Goal: Check status: Check status

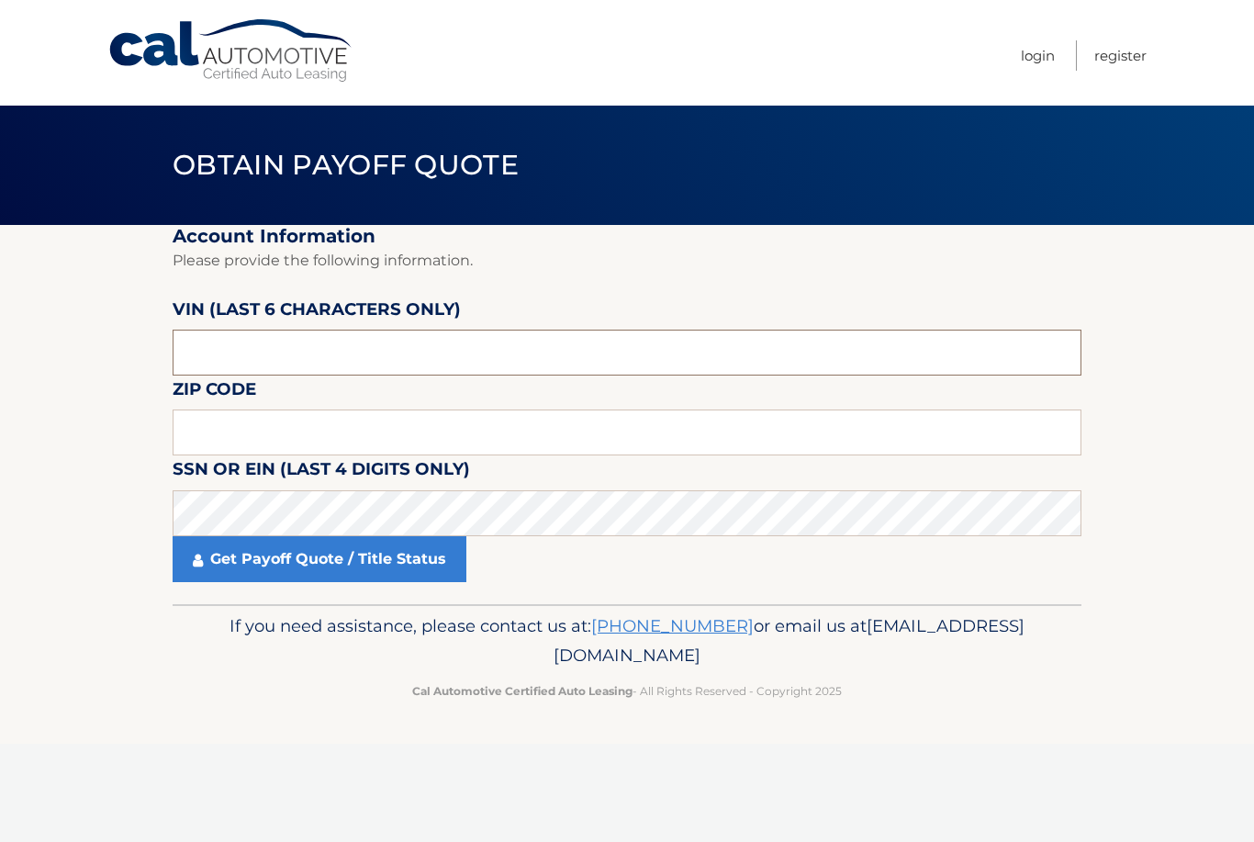
click at [308, 347] on input "text" at bounding box center [627, 353] width 909 height 46
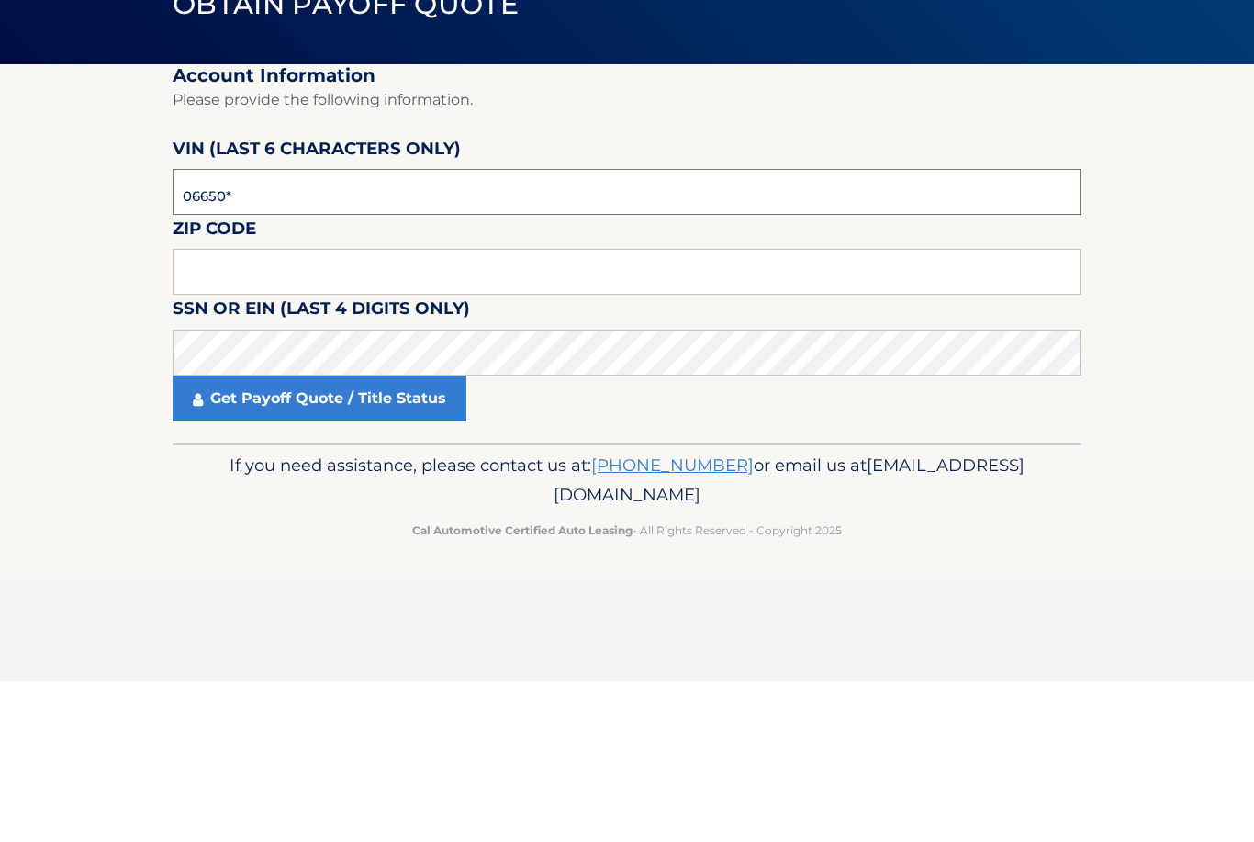
type input "066506"
click at [385, 410] on input "text" at bounding box center [627, 433] width 909 height 46
type input "07086"
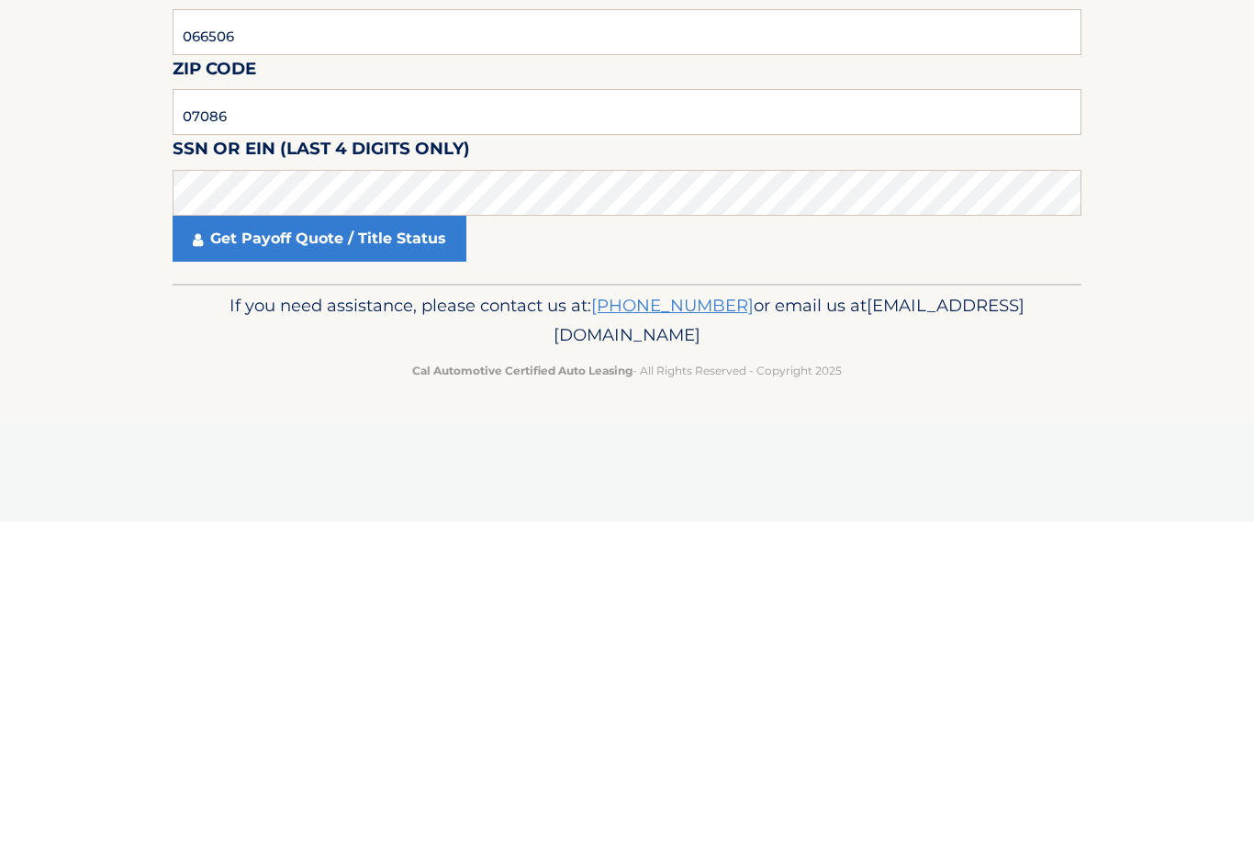
click at [388, 536] on link "Get Payoff Quote / Title Status" at bounding box center [320, 559] width 294 height 46
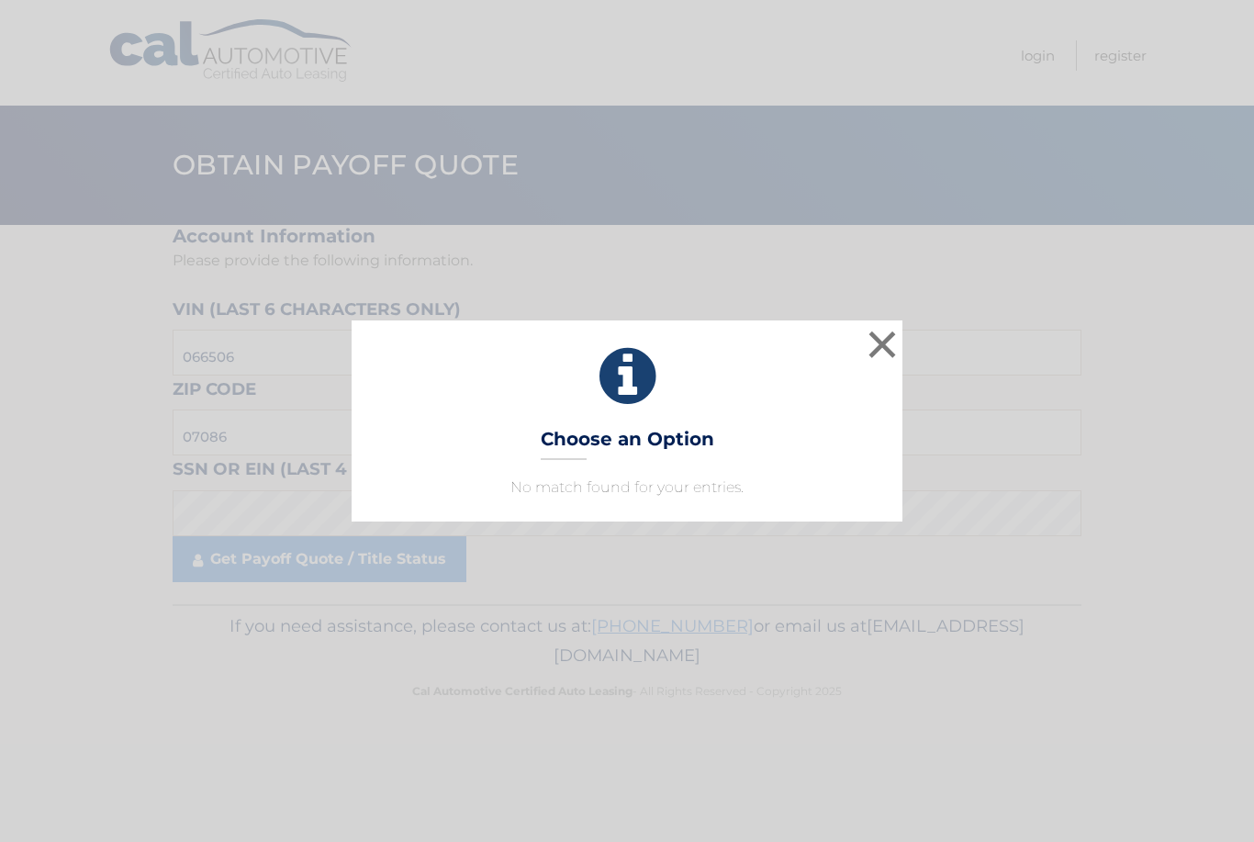
click at [890, 335] on button "×" at bounding box center [882, 344] width 37 height 37
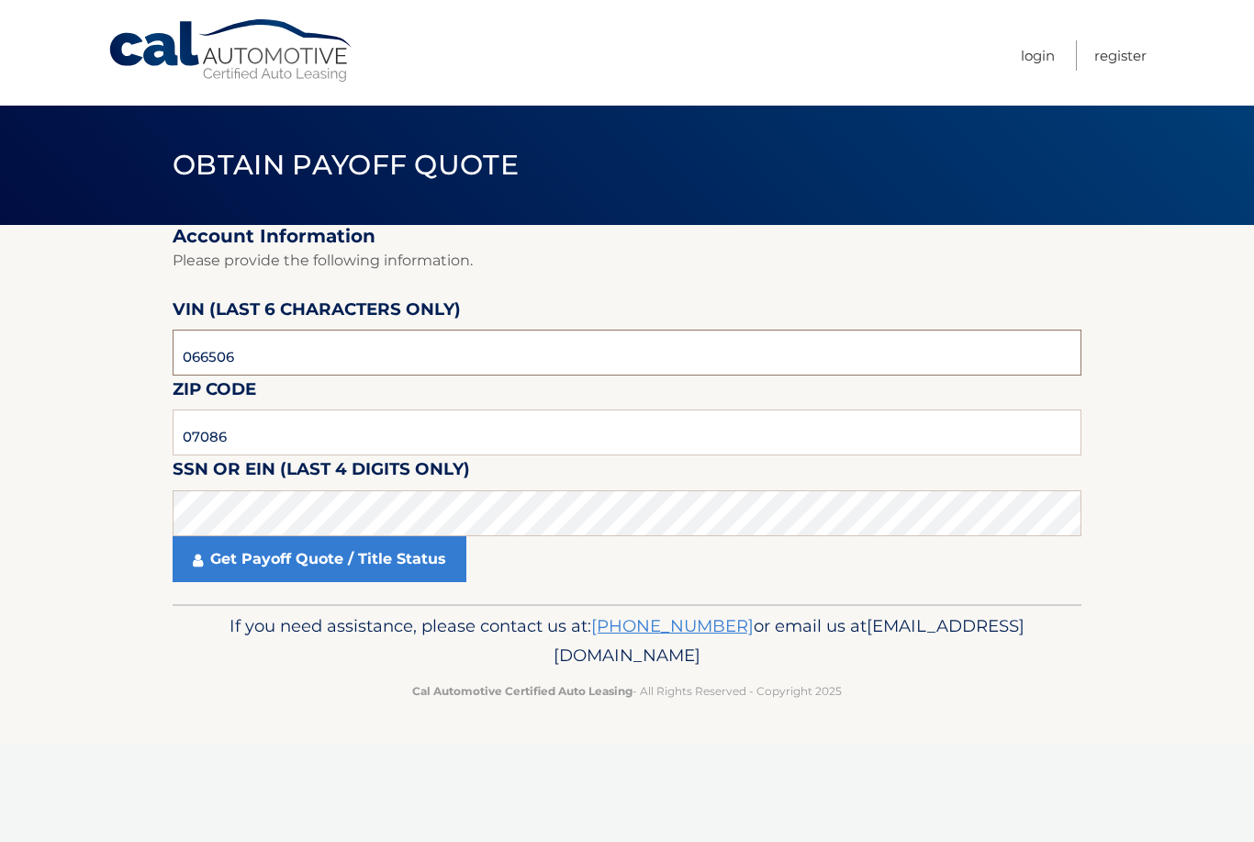
click at [414, 358] on input "066506" at bounding box center [627, 353] width 909 height 46
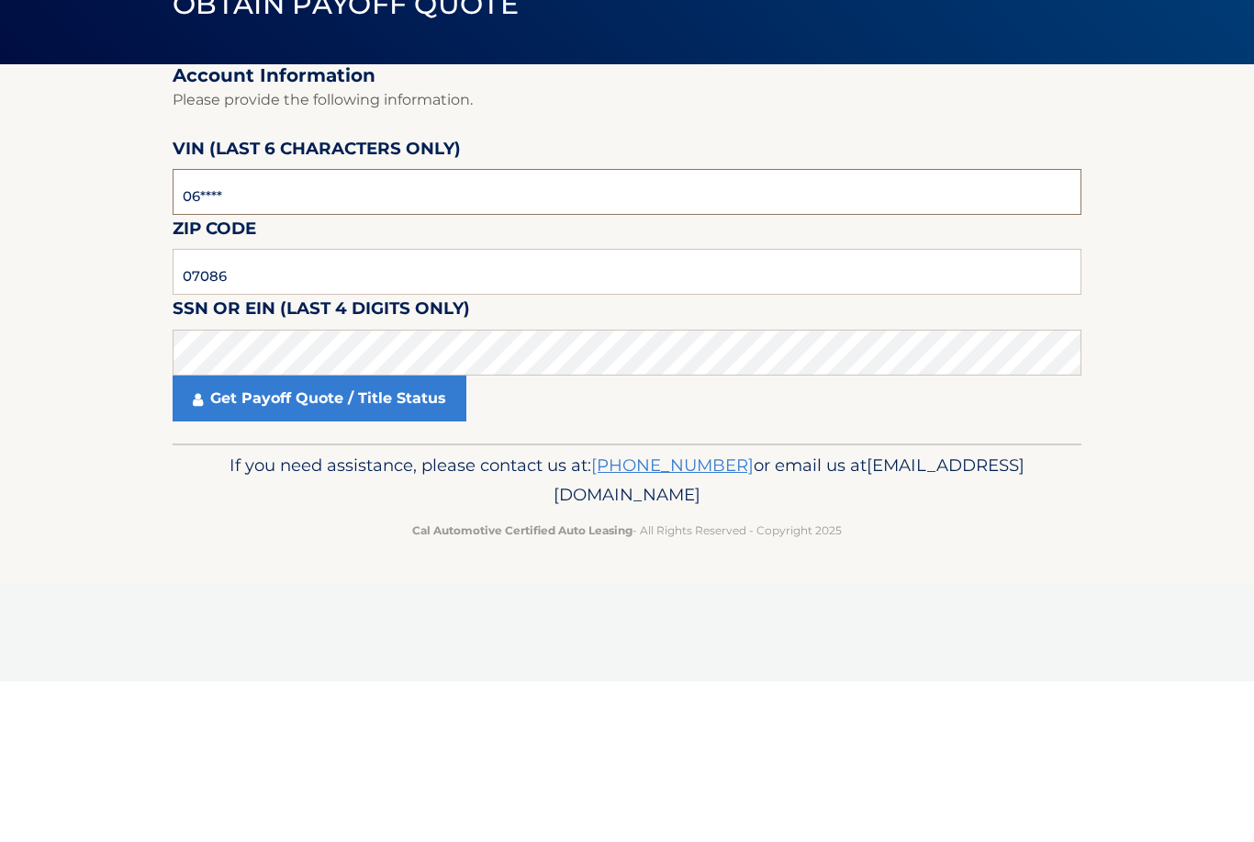
type input "0*****"
type input "660506"
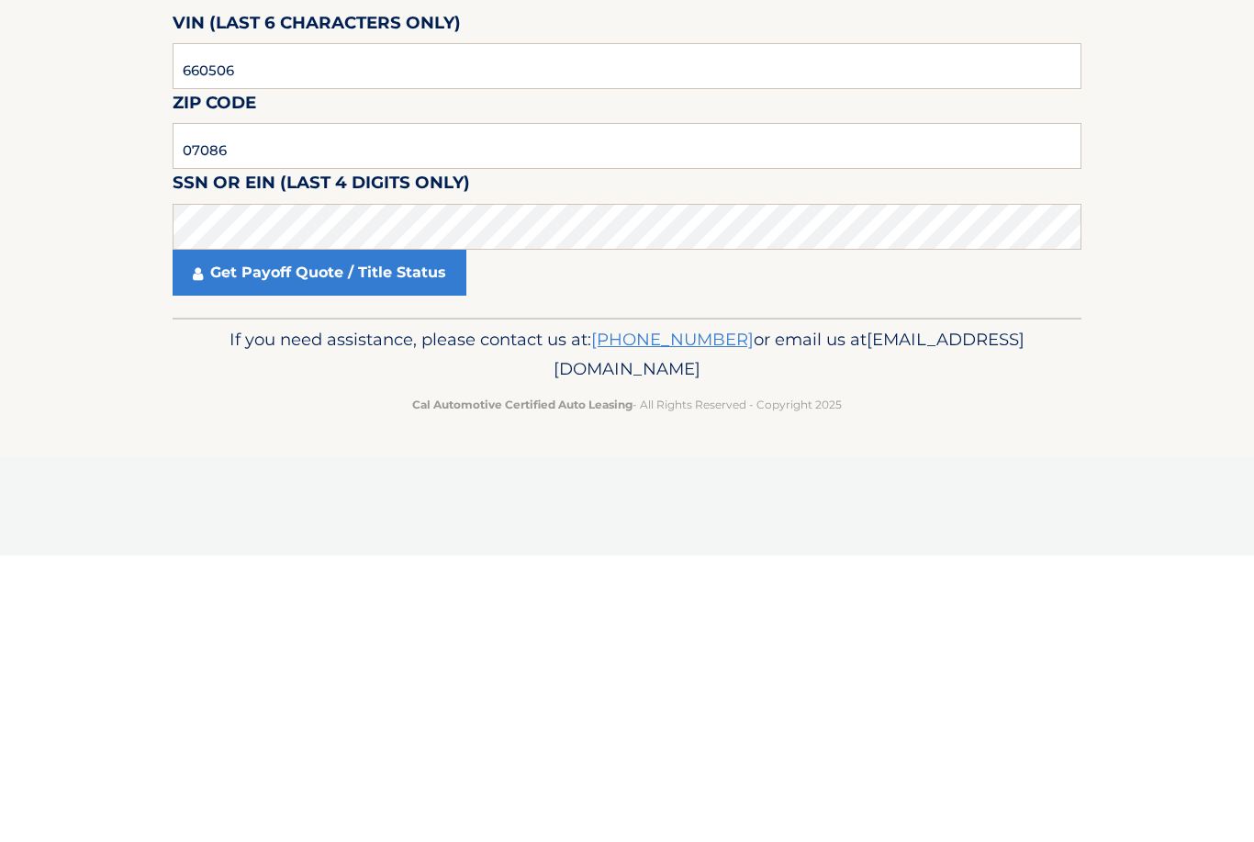
click at [417, 536] on link "Get Payoff Quote / Title Status" at bounding box center [320, 559] width 294 height 46
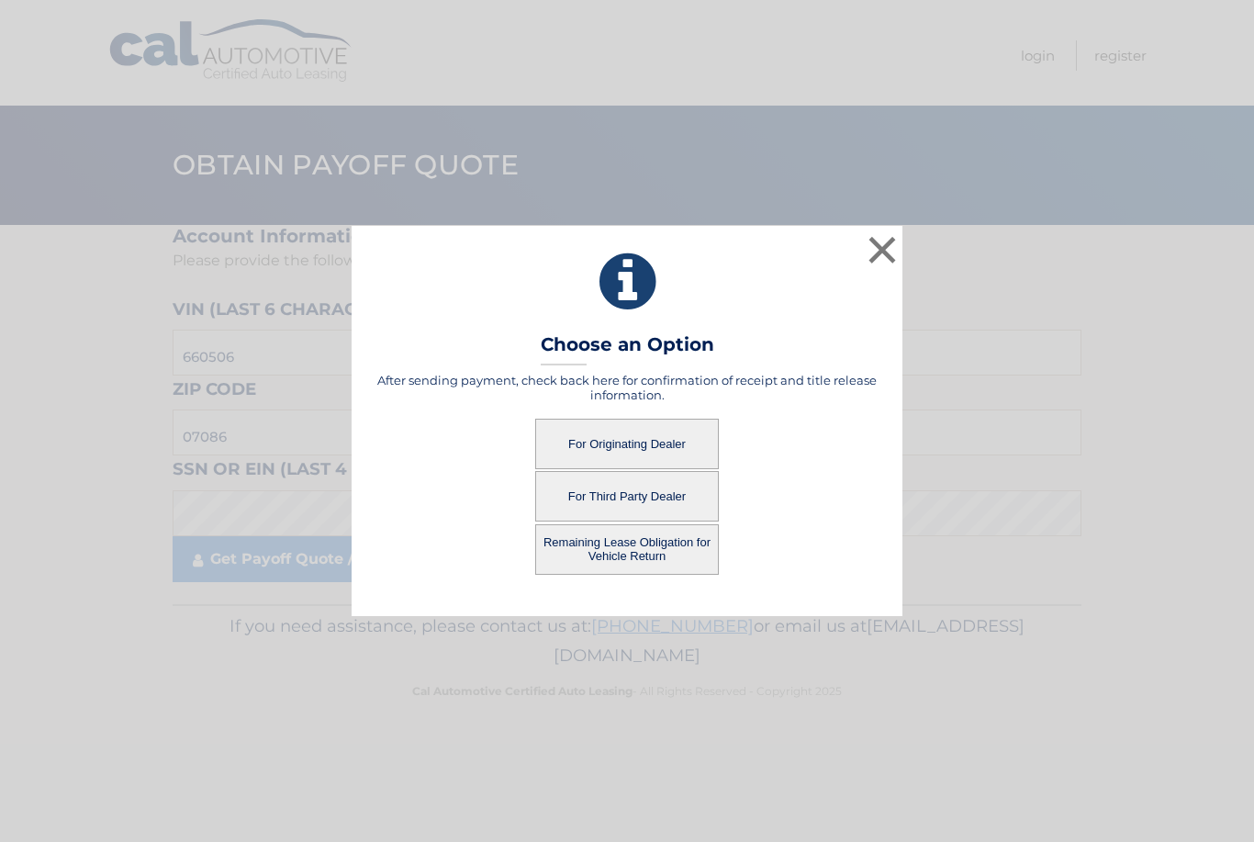
click at [649, 448] on button "For Originating Dealer" at bounding box center [627, 444] width 184 height 51
click at [648, 444] on button "For Originating Dealer" at bounding box center [627, 444] width 184 height 51
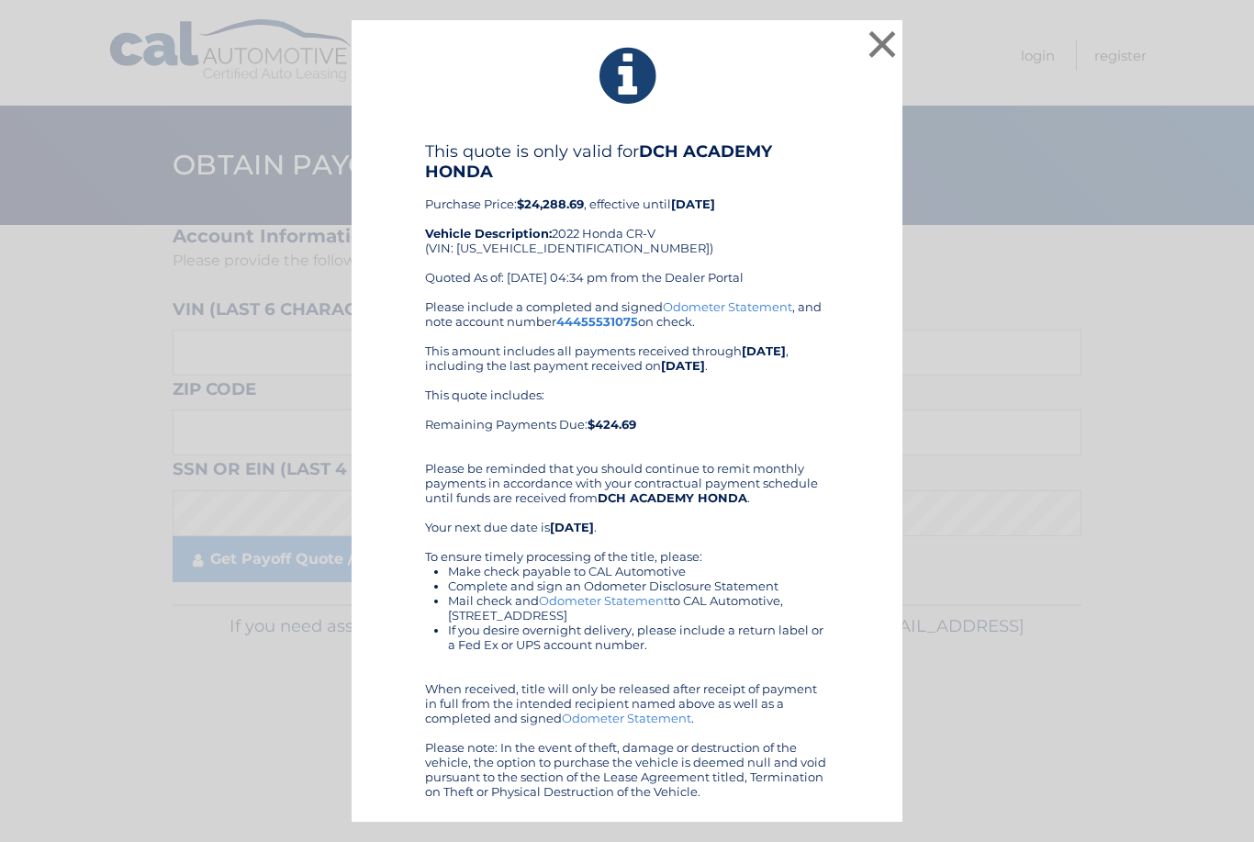
click at [1245, 365] on div "× This quote is only valid for DCH ACADEMY HONDA Purchase Price: $24,288.69 , e…" at bounding box center [627, 421] width 1240 height 803
